Goal: Information Seeking & Learning: Learn about a topic

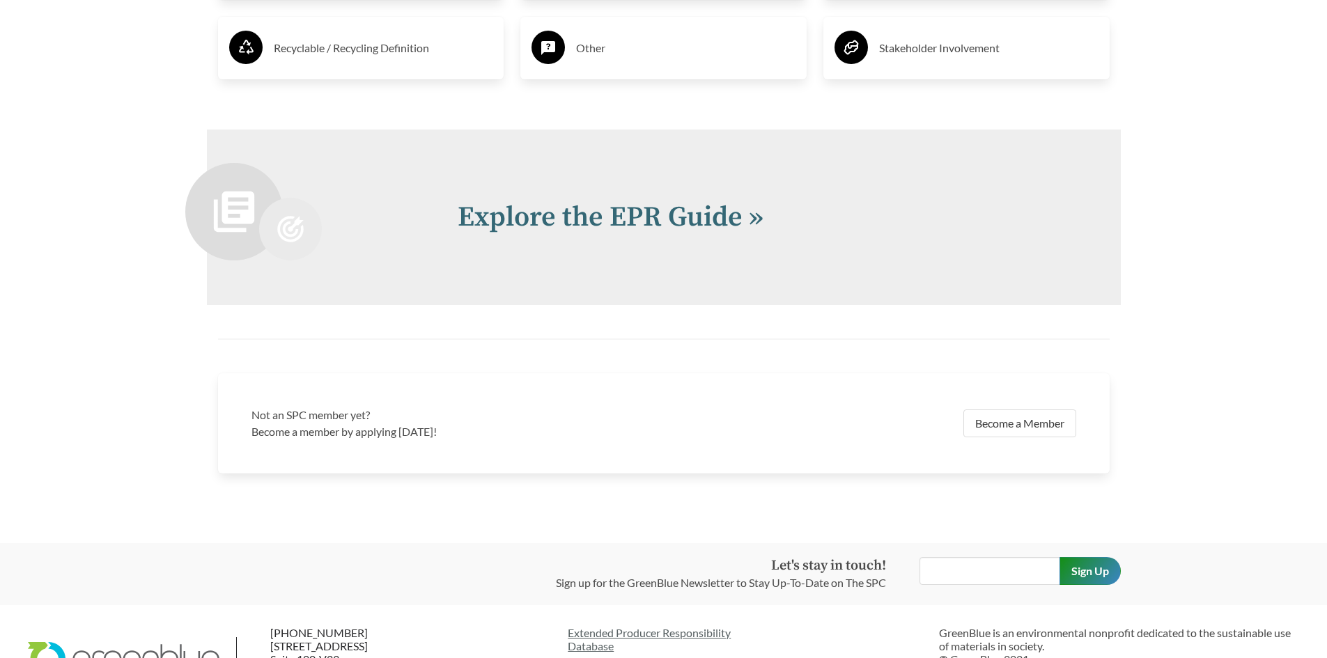
scroll to position [3051, 0]
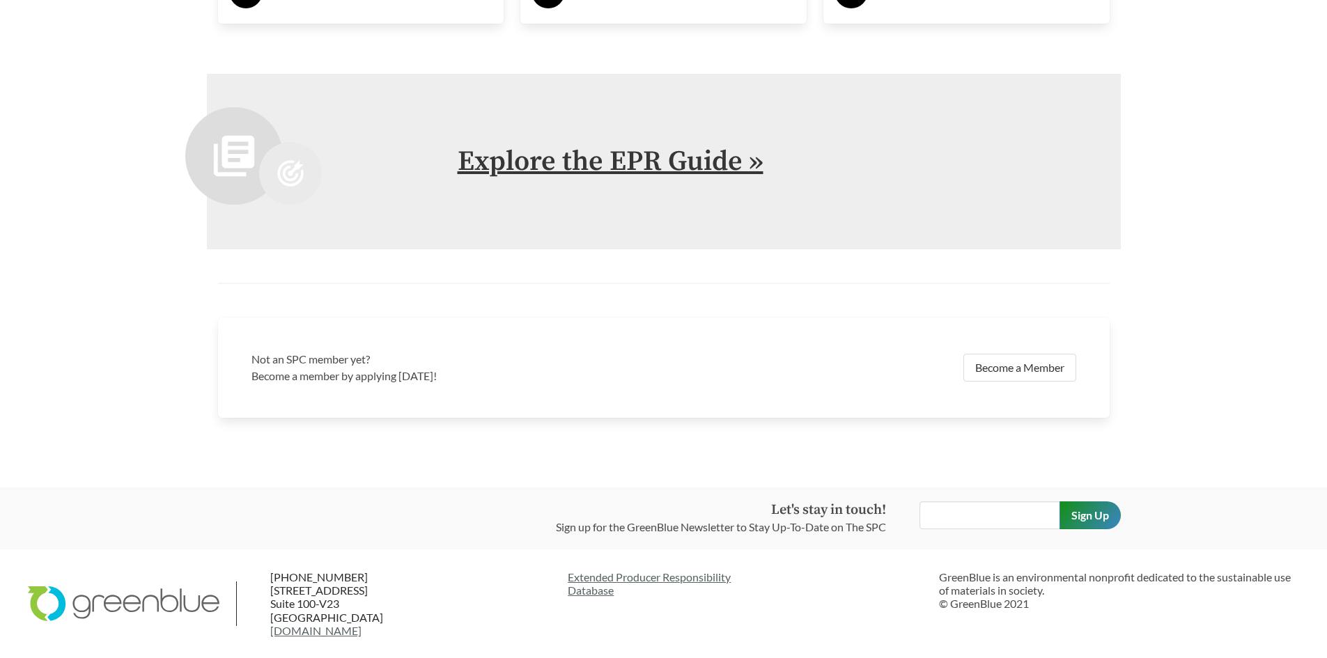
click at [681, 173] on link "Explore the EPR Guide »" at bounding box center [611, 161] width 306 height 35
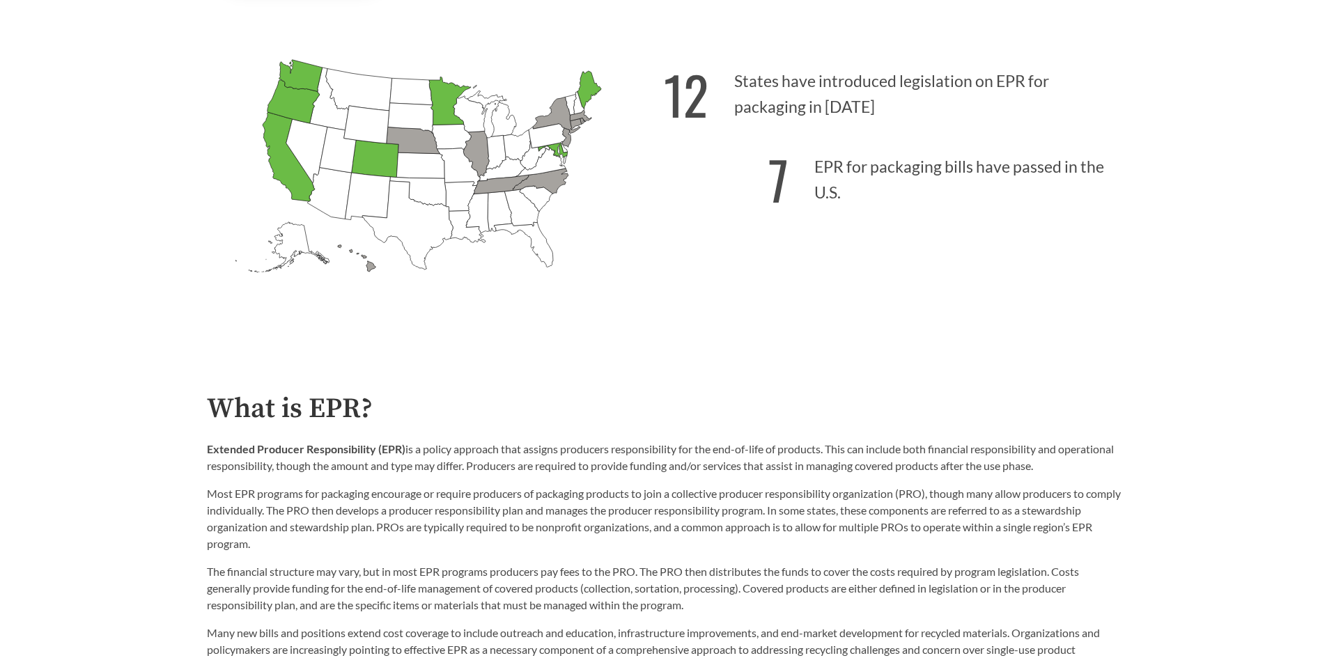
scroll to position [579, 0]
